Goal: Task Accomplishment & Management: Manage account settings

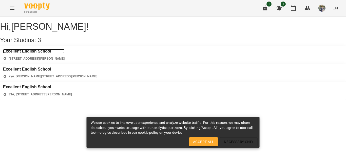
click at [36, 53] on h3 "Excellent English School" at bounding box center [33, 51] width 61 height 5
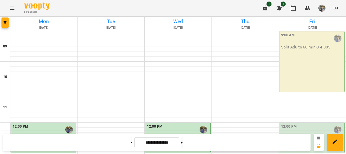
scroll to position [51, 0]
click at [306, 135] on p "Kids - 2 1 002" at bounding box center [312, 138] width 62 height 6
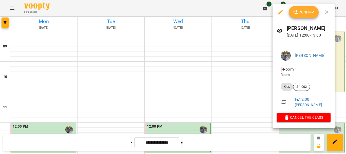
click at [297, 13] on icon "button" at bounding box center [296, 12] width 6 height 4
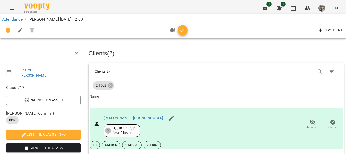
click at [181, 31] on icon "button" at bounding box center [182, 30] width 6 height 6
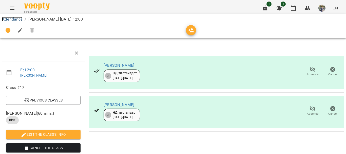
click at [13, 17] on link "Attendance" at bounding box center [12, 19] width 20 height 5
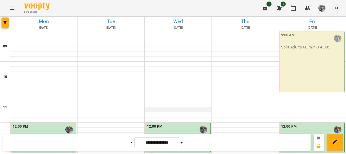
scroll to position [76, 0]
click at [182, 142] on icon at bounding box center [181, 142] width 1 height 2
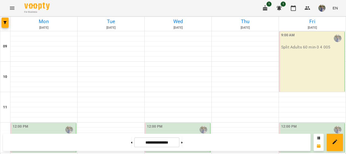
scroll to position [0, 0]
click at [131, 143] on button at bounding box center [131, 141] width 1 height 11
type input "**********"
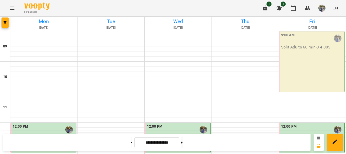
click at [10, 6] on icon "Menu" at bounding box center [12, 8] width 6 height 6
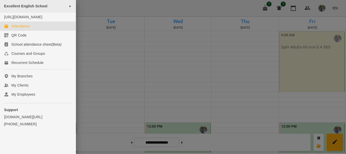
click at [69, 5] on span "►" at bounding box center [70, 6] width 3 height 4
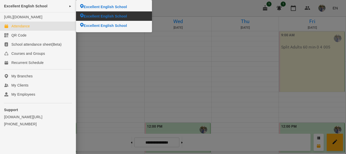
click at [106, 14] on span "Excellent English School" at bounding box center [104, 16] width 43 height 5
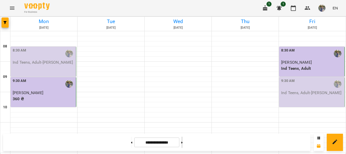
click at [182, 145] on button at bounding box center [181, 141] width 1 height 11
type input "**********"
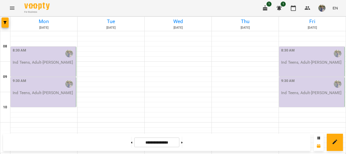
click at [53, 96] on p "Ind Teens, Adult - [PERSON_NAME]" at bounding box center [44, 93] width 62 height 6
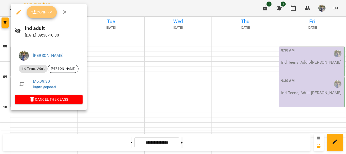
click at [41, 12] on span "Confirm" at bounding box center [42, 12] width 22 height 6
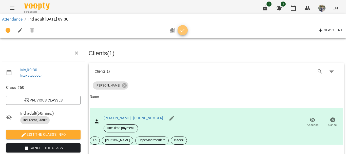
click at [185, 30] on icon "button" at bounding box center [182, 30] width 6 height 6
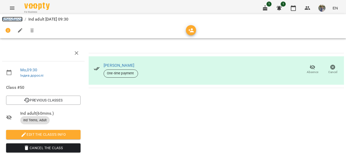
click at [4, 17] on link "Attendance" at bounding box center [12, 19] width 20 height 5
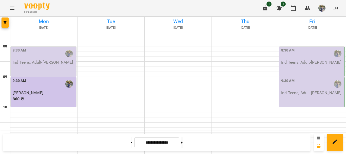
click at [15, 9] on icon "Menu" at bounding box center [12, 8] width 6 height 6
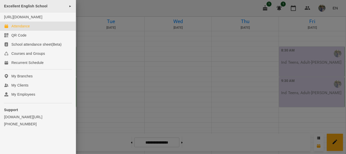
click at [69, 7] on span "►" at bounding box center [70, 6] width 3 height 4
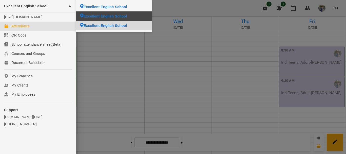
click at [94, 23] on li "Excellent English School" at bounding box center [114, 25] width 76 height 9
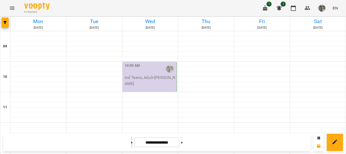
click at [131, 141] on button at bounding box center [131, 141] width 1 height 11
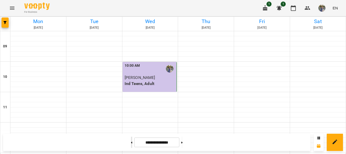
click at [131, 141] on button at bounding box center [131, 141] width 1 height 11
type input "**********"
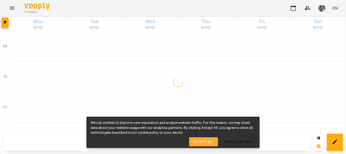
click at [203, 142] on span "Accept All" at bounding box center [203, 141] width 21 height 6
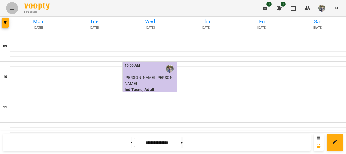
click at [11, 5] on icon "Menu" at bounding box center [12, 8] width 6 height 6
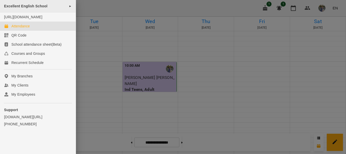
click at [70, 7] on span "►" at bounding box center [70, 6] width 3 height 4
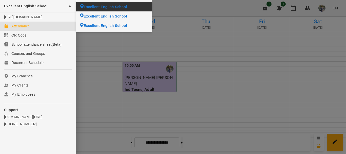
click at [102, 5] on span "Excellent English School" at bounding box center [104, 6] width 43 height 5
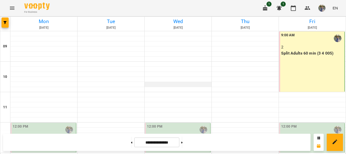
scroll to position [76, 0]
click at [131, 140] on button at bounding box center [131, 141] width 1 height 11
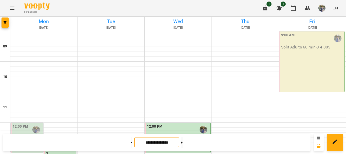
click at [155, 142] on input "**********" at bounding box center [156, 142] width 45 height 10
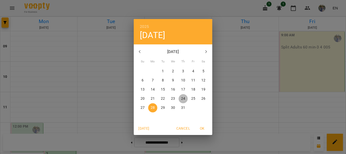
click at [181, 97] on p "24" at bounding box center [183, 98] width 4 height 5
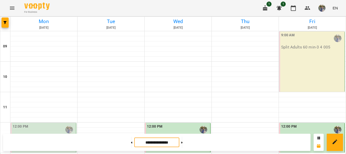
scroll to position [265, 0]
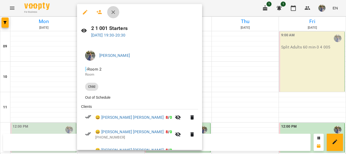
click at [110, 10] on icon "button" at bounding box center [113, 12] width 6 height 6
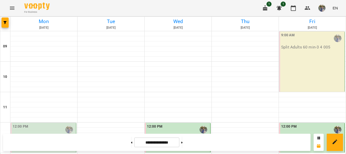
scroll to position [88, 0]
click at [182, 140] on button at bounding box center [181, 141] width 1 height 11
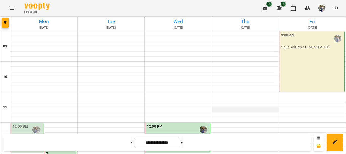
scroll to position [76, 0]
click at [182, 142] on button at bounding box center [181, 141] width 1 height 11
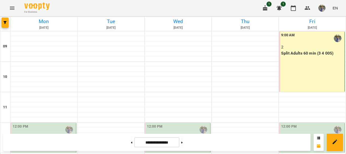
scroll to position [265, 0]
click at [182, 141] on button at bounding box center [181, 141] width 1 height 11
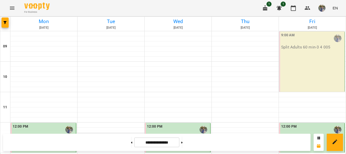
scroll to position [37, 0]
click at [182, 142] on icon at bounding box center [181, 142] width 1 height 2
type input "**********"
